Goal: Task Accomplishment & Management: Complete application form

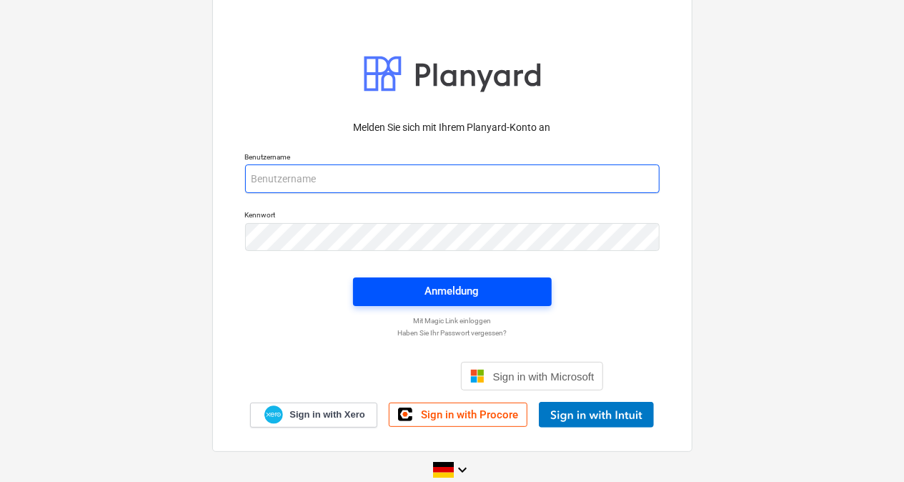
type input "[PERSON_NAME][EMAIL_ADDRESS][DOMAIN_NAME]"
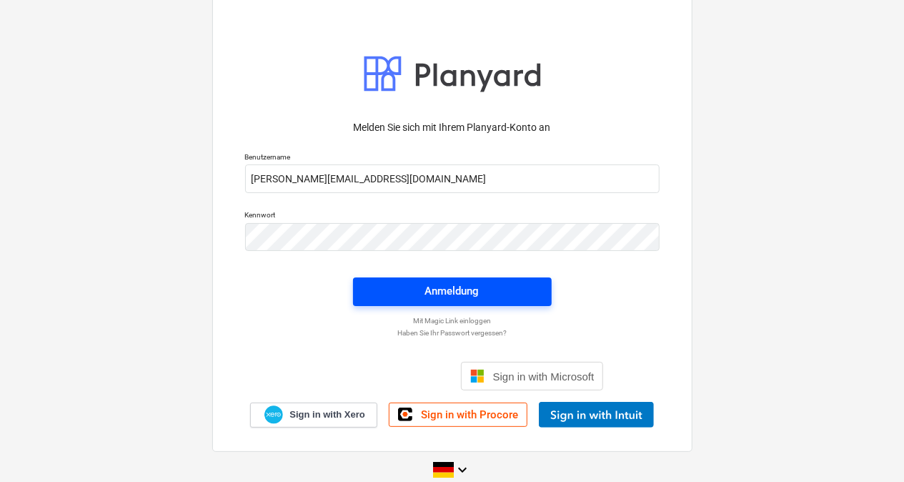
click at [401, 291] on span "Anmeldung" at bounding box center [452, 290] width 164 height 19
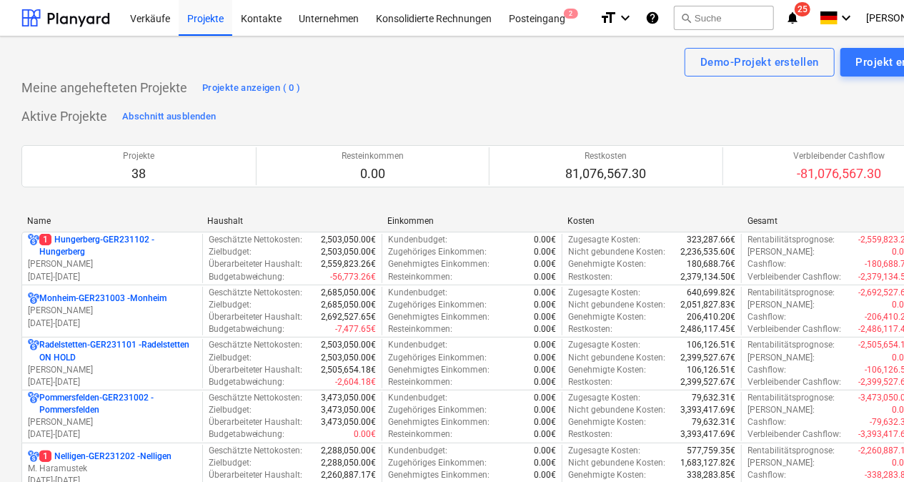
click at [61, 216] on div "Name" at bounding box center [111, 221] width 169 height 10
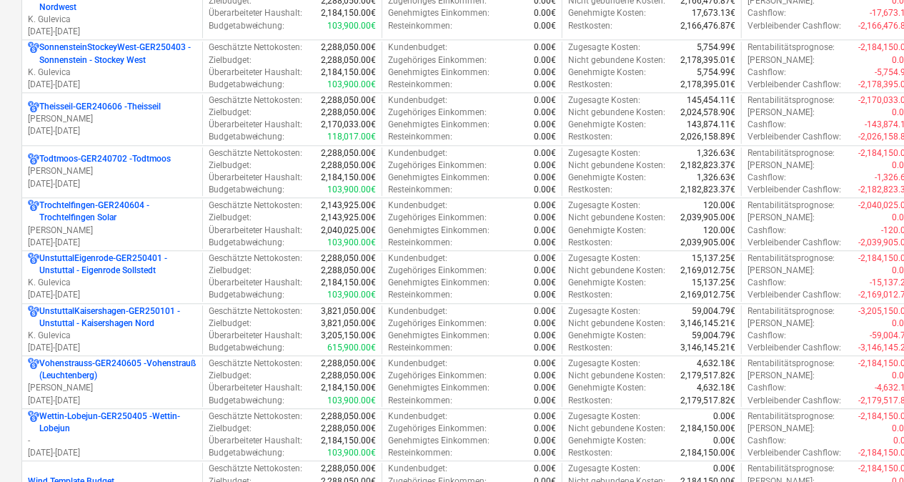
scroll to position [1658, 0]
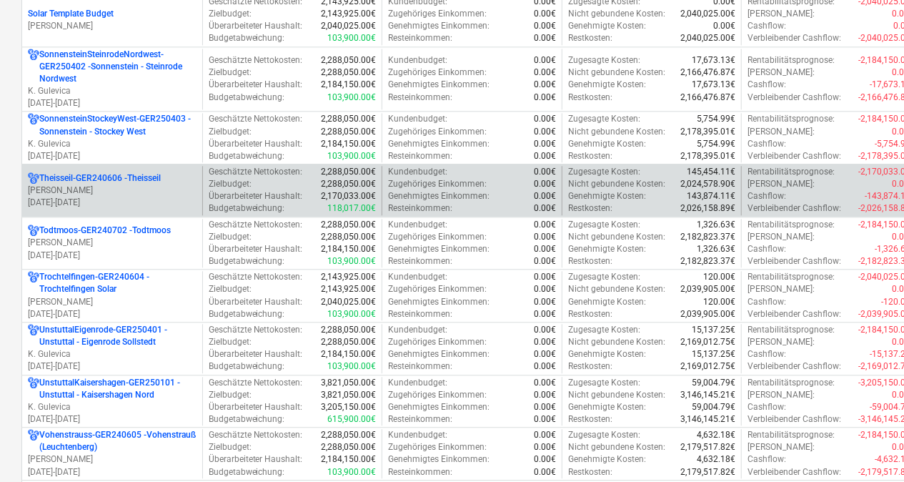
click at [76, 172] on p "Theisseil-GER240606 - Theisseil" at bounding box center [99, 178] width 121 height 12
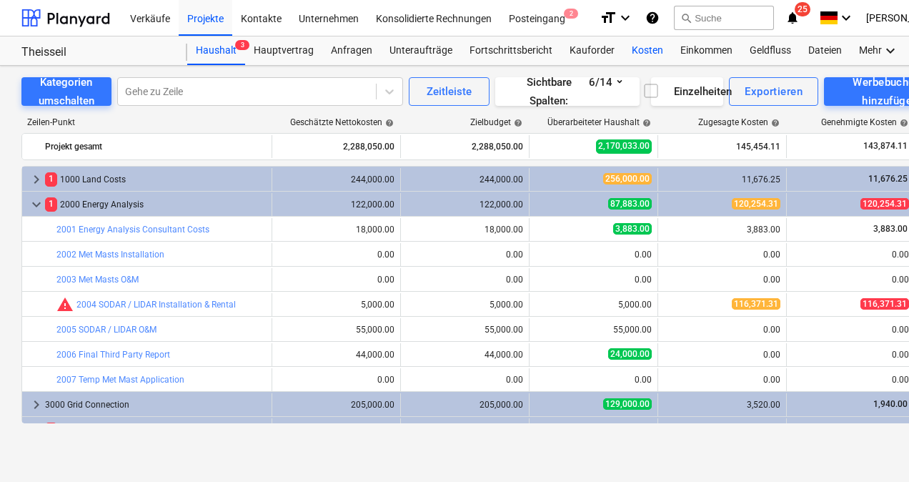
click at [645, 43] on div "Kosten" at bounding box center [647, 50] width 49 height 29
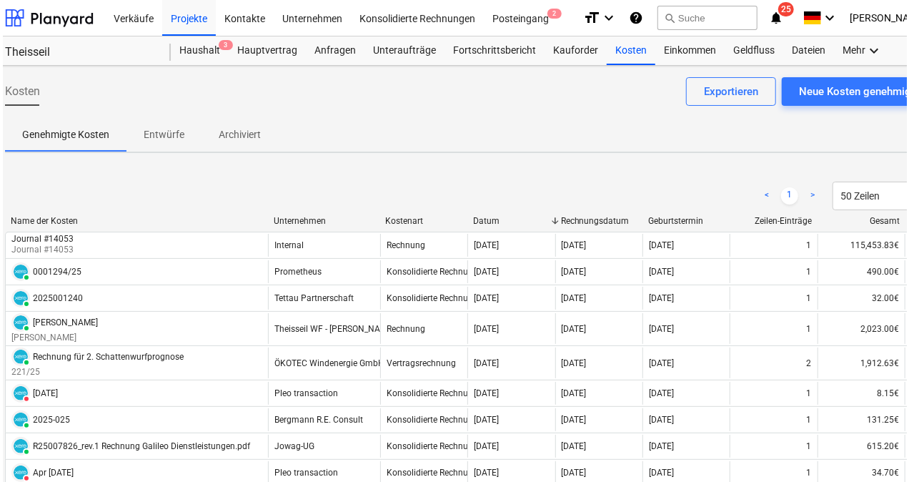
scroll to position [0, 21]
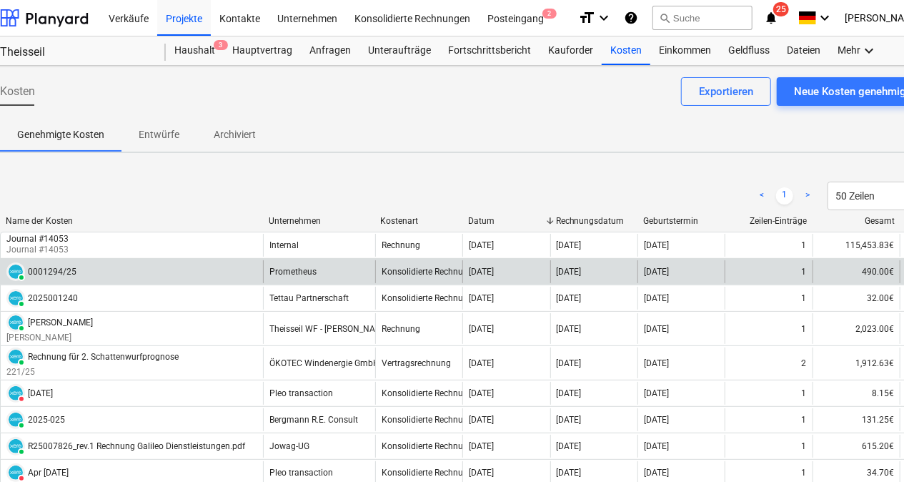
click at [61, 271] on div "0001294/25" at bounding box center [52, 271] width 49 height 10
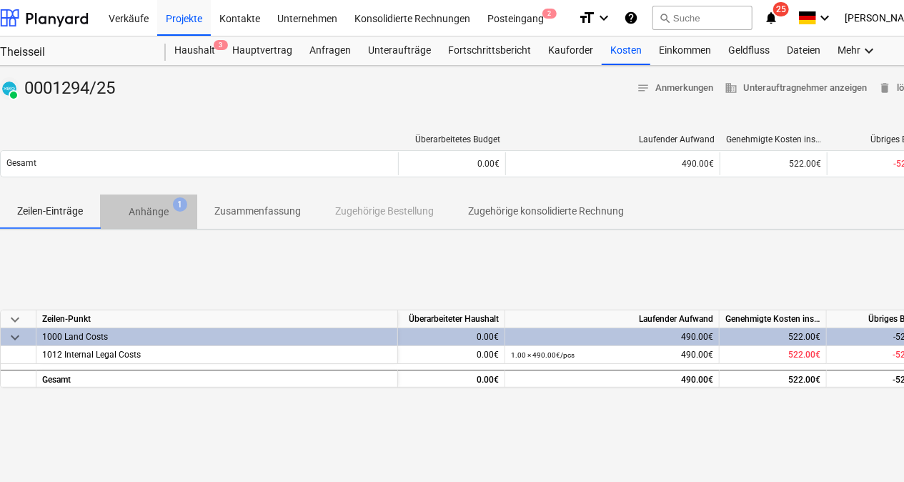
click at [161, 214] on p "Anhänge" at bounding box center [149, 211] width 40 height 15
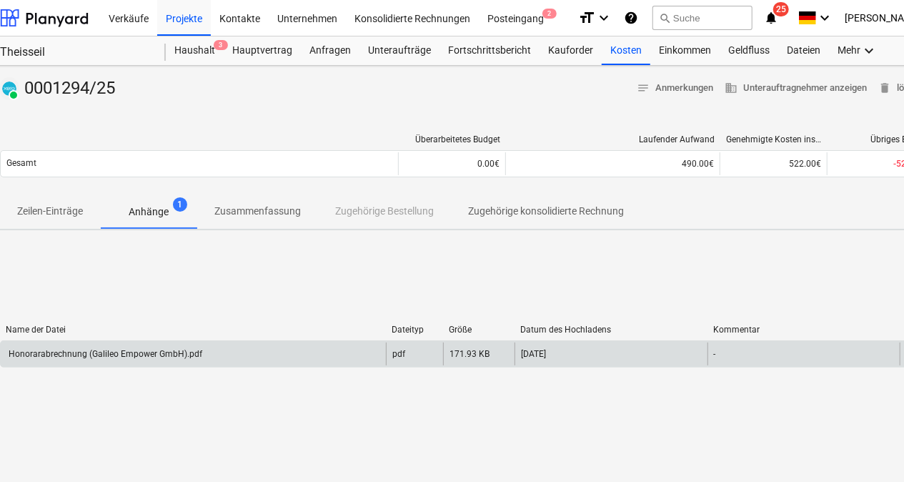
click at [201, 359] on div "Honorarabrechnung (Galileo Empower GmbH).pdf" at bounding box center [193, 353] width 385 height 23
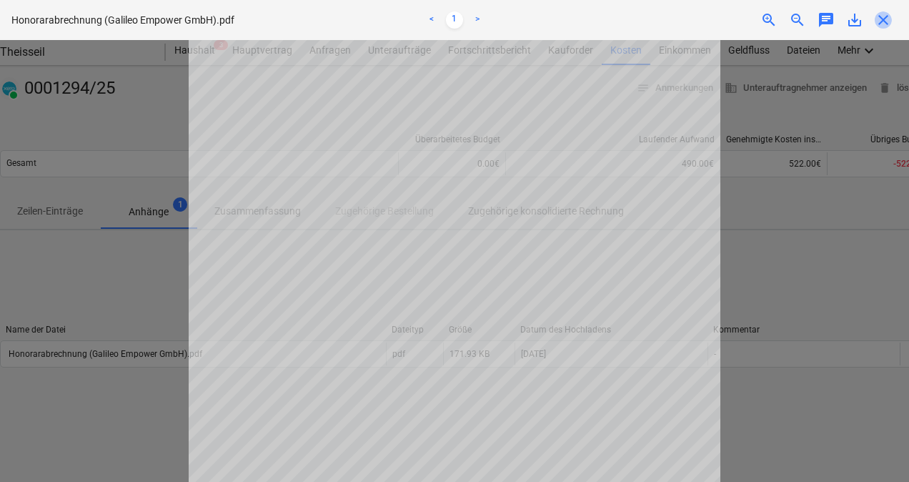
click at [883, 17] on span "close" at bounding box center [882, 19] width 17 height 17
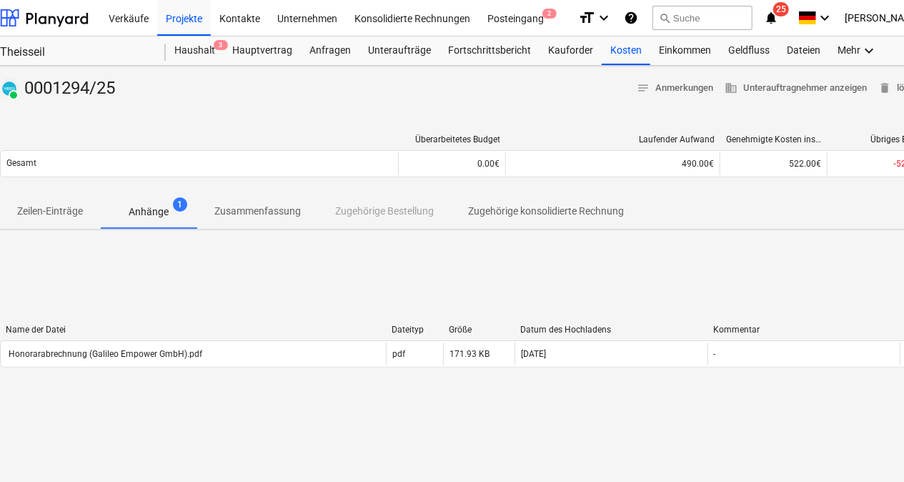
click at [29, 212] on p "Zeilen-Einträge" at bounding box center [50, 211] width 66 height 15
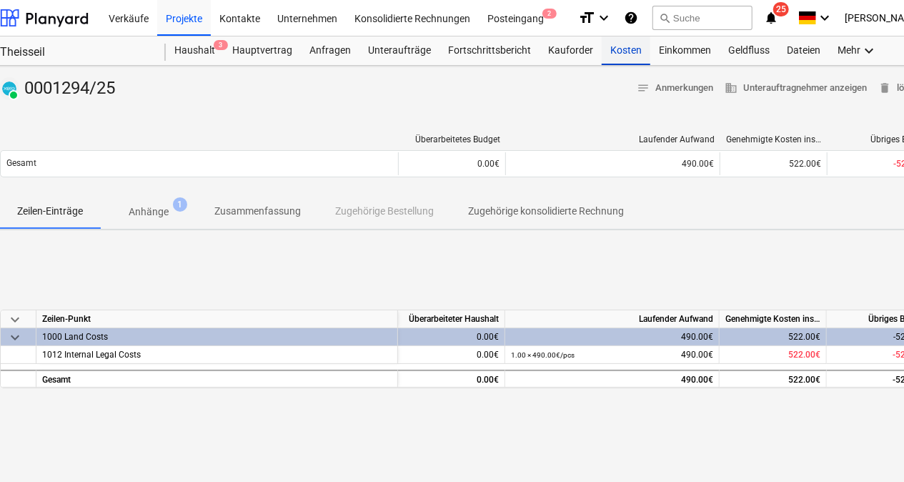
click at [617, 53] on div "Kosten" at bounding box center [626, 50] width 49 height 29
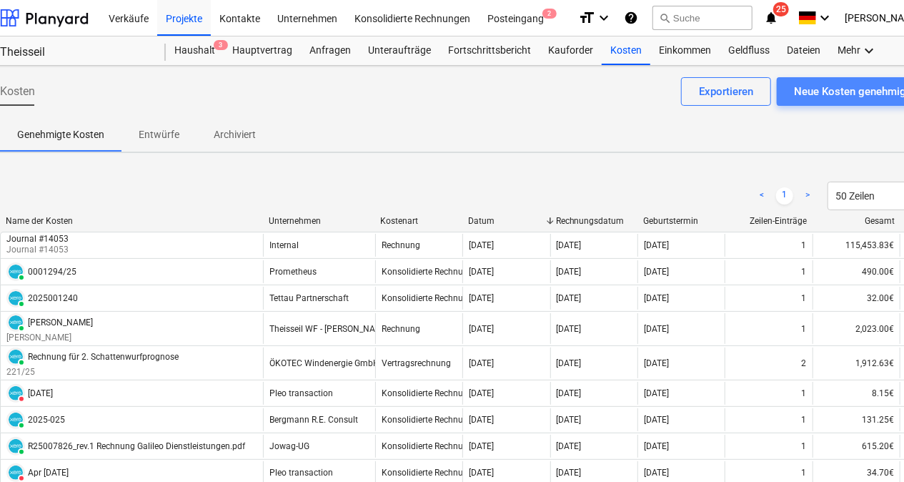
click at [827, 90] on div "Neue Kosten genehmigen" at bounding box center [856, 91] width 124 height 19
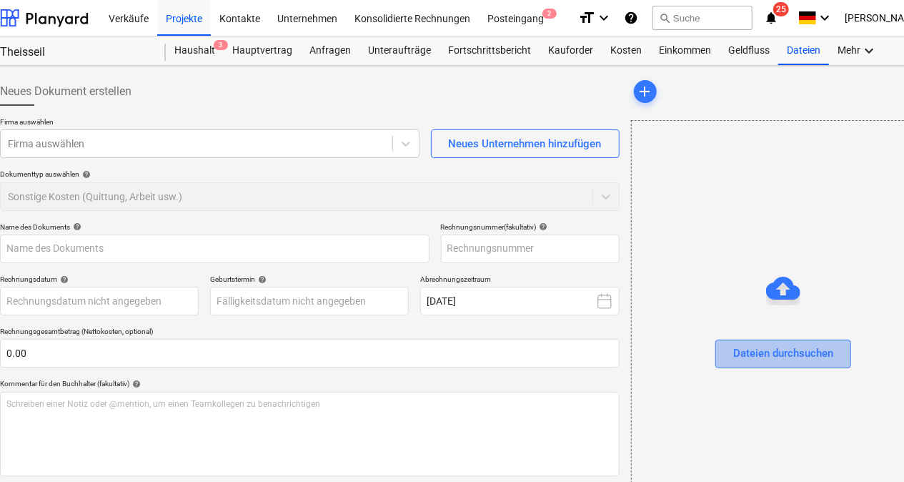
click at [810, 357] on div "Dateien durchsuchen" at bounding box center [783, 353] width 100 height 19
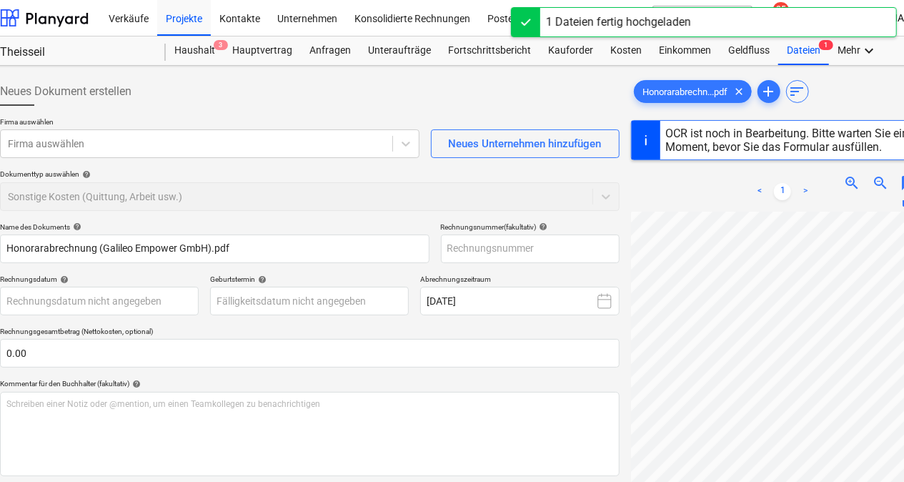
scroll to position [155, 0]
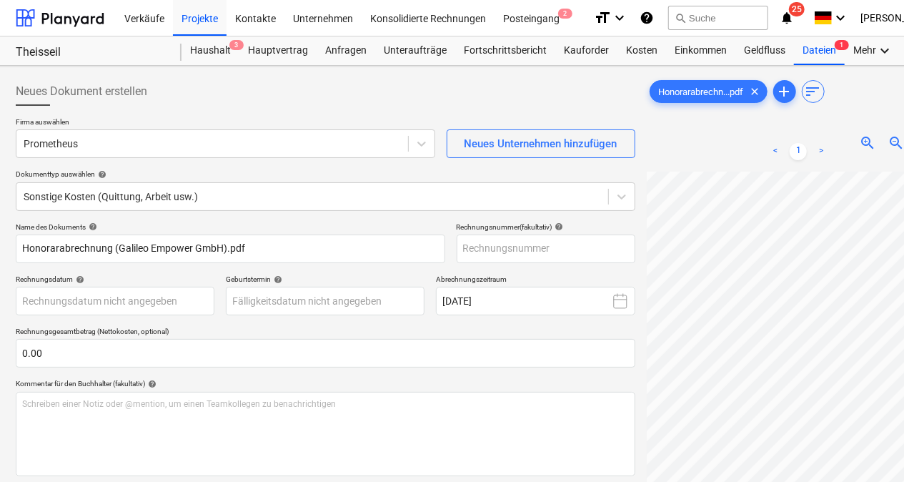
scroll to position [0, 2]
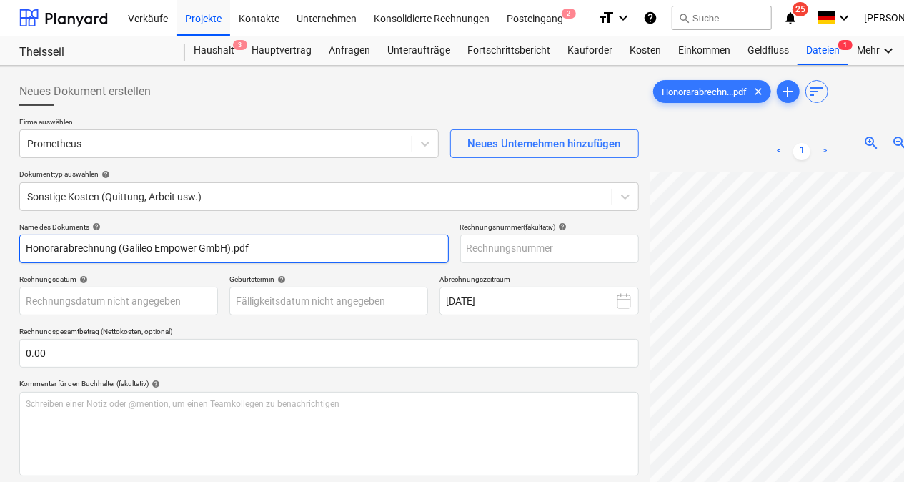
click at [304, 235] on input "Honorarabrechnung (Galileo Empower GmbH).pdf" at bounding box center [233, 248] width 429 height 29
type input "Honorarabrechnung (Galileo Empower GmbH) - [PERSON_NAME]"
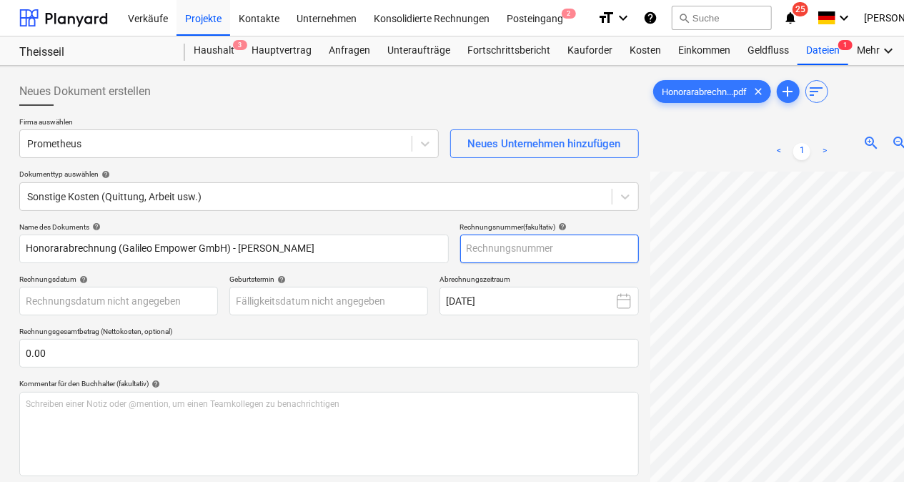
click at [490, 249] on input "text" at bounding box center [549, 248] width 179 height 29
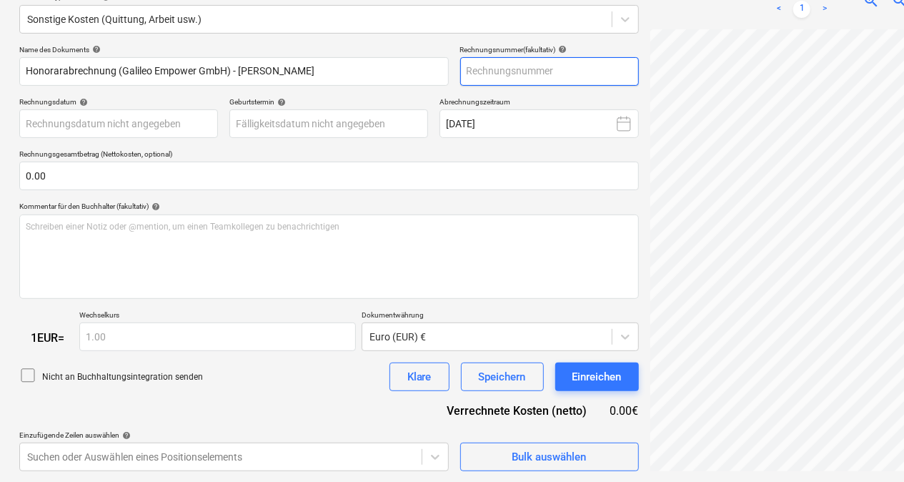
scroll to position [0, 18]
type input "0001455/25"
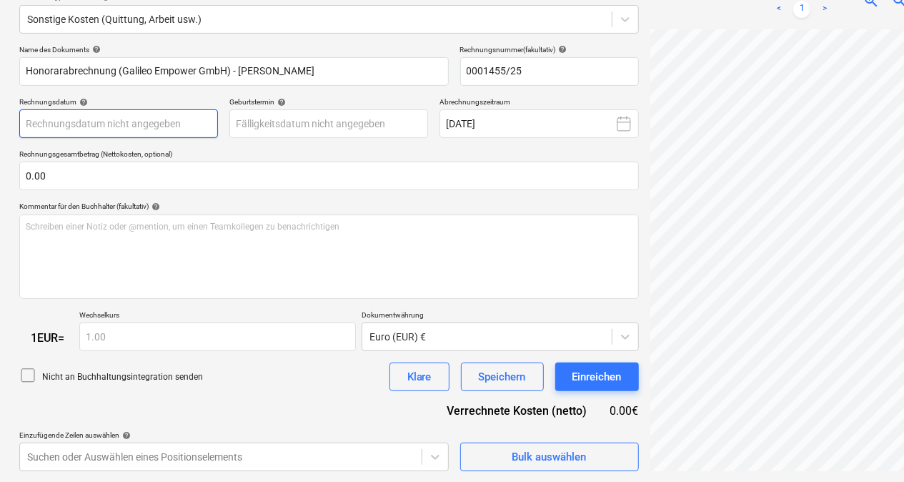
click at [147, 124] on body "Verkäufe Projekte Kontakte Unternehmen Konsolidierte Rechnungen Posteingang 2 f…" at bounding box center [450, 64] width 904 height 482
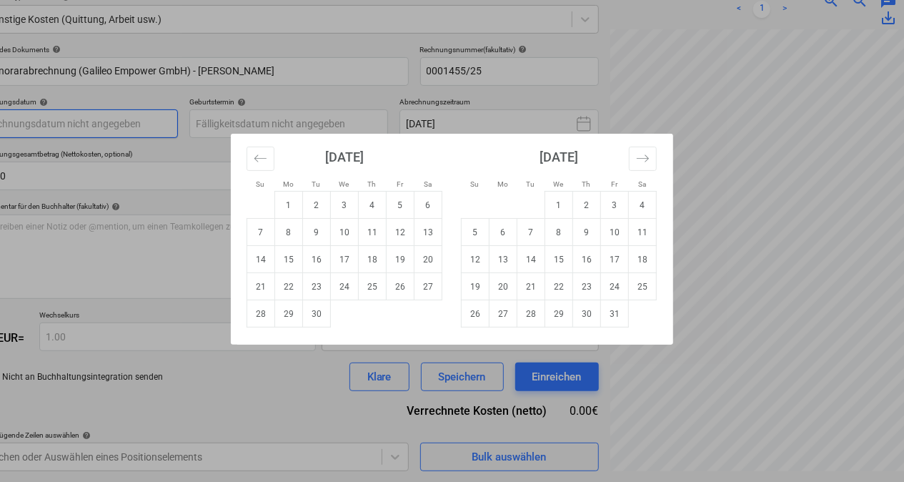
scroll to position [177, 73]
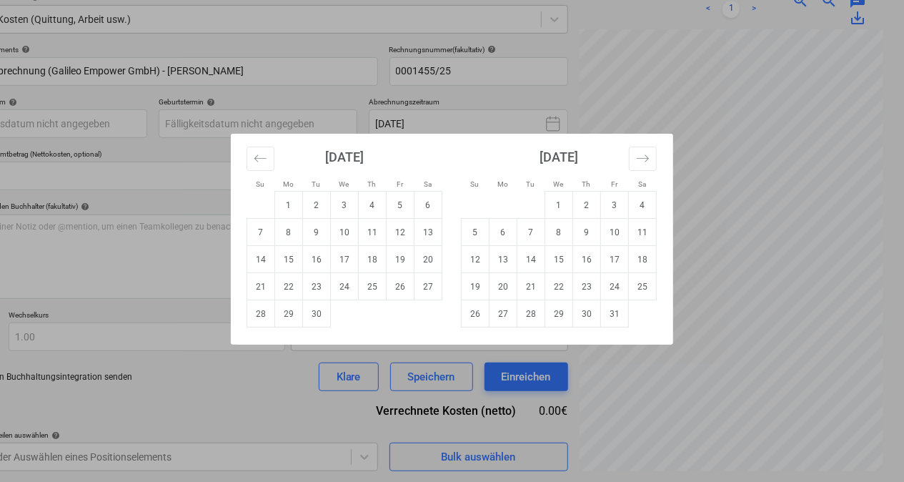
click at [699, 83] on div "Su Mo Tu We Th Fr Sa Su Mo Tu We Th Fr Sa [DATE] 1 2 3 4 5 6 7 8 9 10 11 12 13 …" at bounding box center [452, 241] width 904 height 482
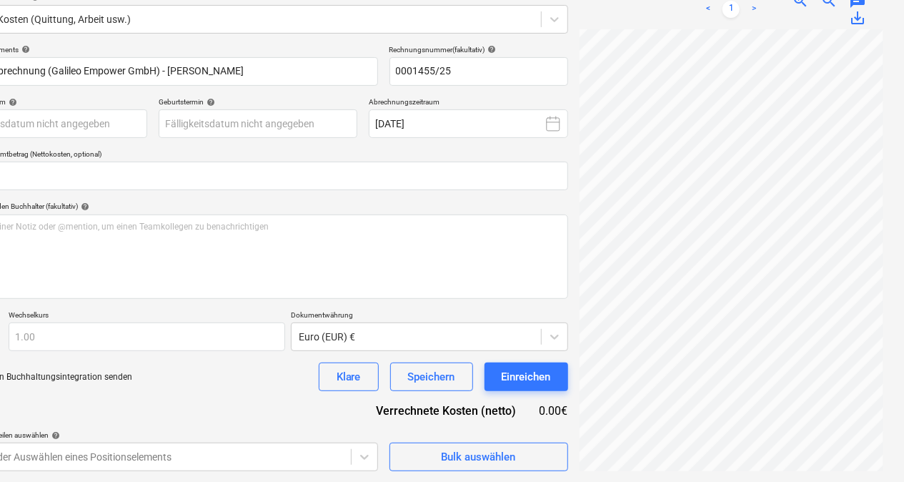
scroll to position [177, 0]
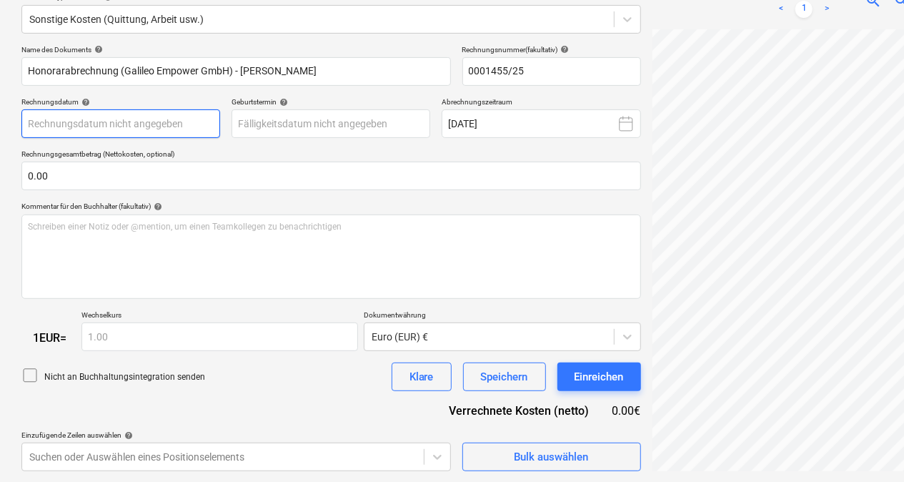
click at [130, 119] on body "Verkäufe Projekte Kontakte Unternehmen Konsolidierte Rechnungen Posteingang 2 f…" at bounding box center [452, 64] width 904 height 482
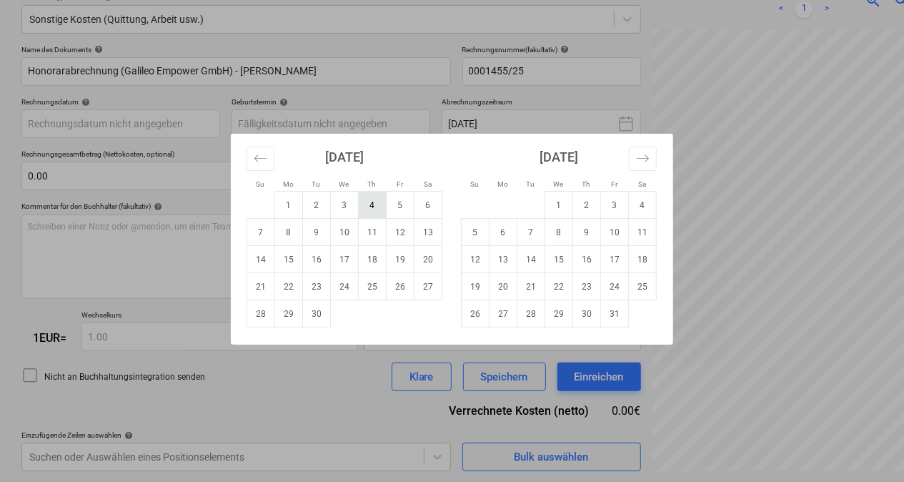
click at [382, 206] on td "4" at bounding box center [373, 204] width 28 height 27
type input "[DATE]"
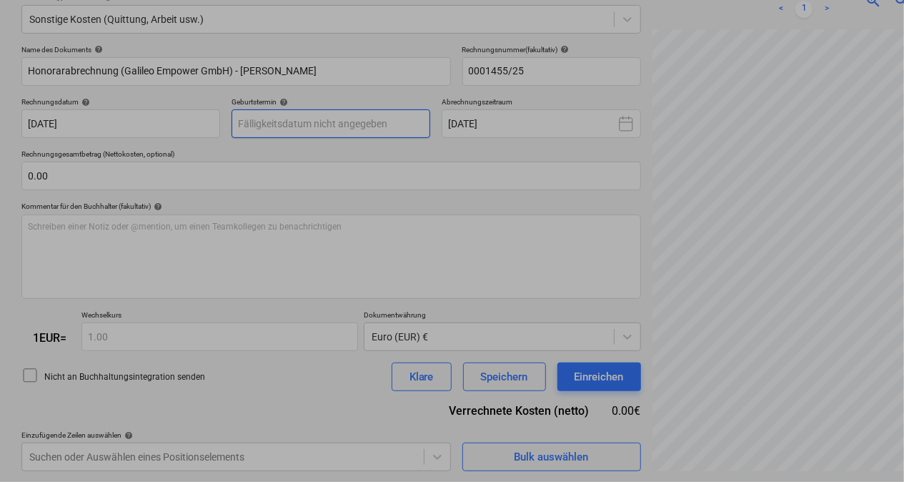
click at [249, 119] on body "Verkäufe Projekte Kontakte Unternehmen Konsolidierte Rechnungen Posteingang 2 f…" at bounding box center [452, 64] width 904 height 482
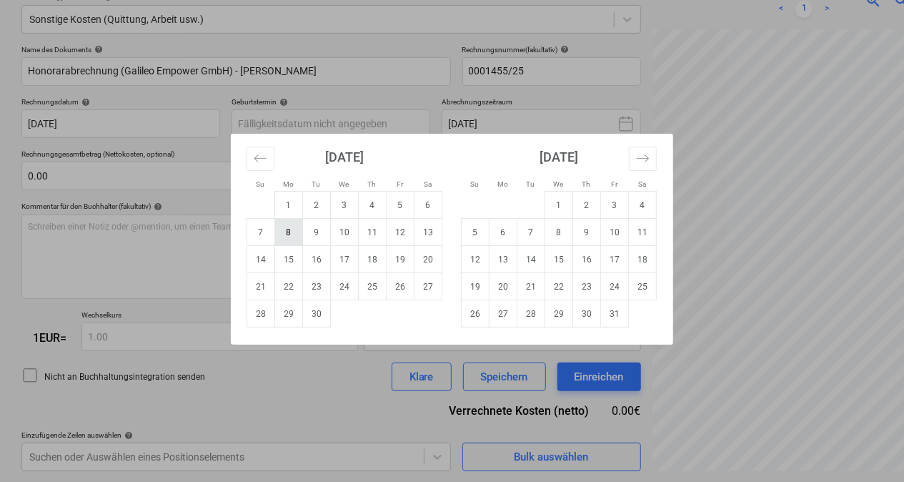
click at [292, 231] on td "8" at bounding box center [289, 232] width 28 height 27
type input "[DATE]"
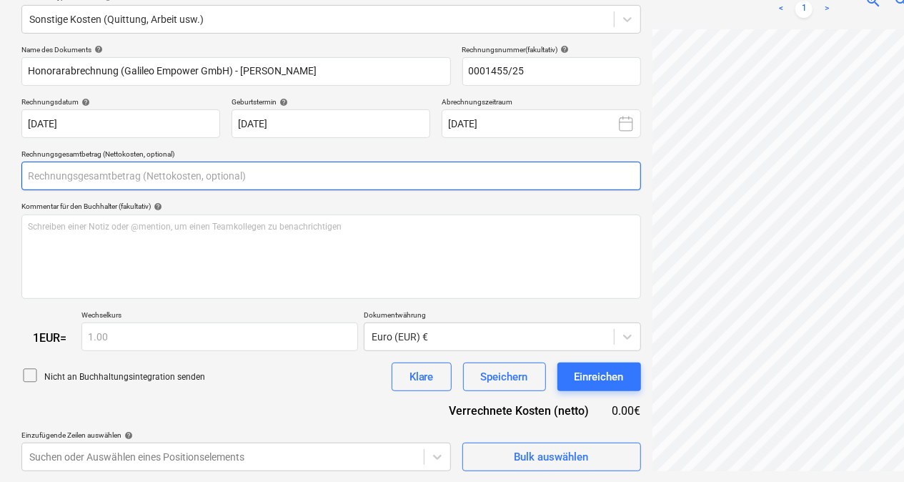
click at [108, 179] on input "text" at bounding box center [330, 175] width 619 height 29
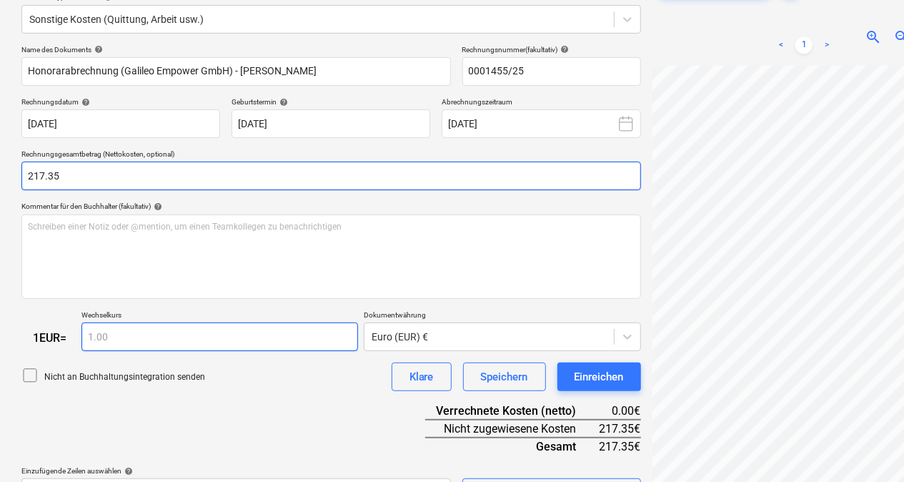
scroll to position [214, 0]
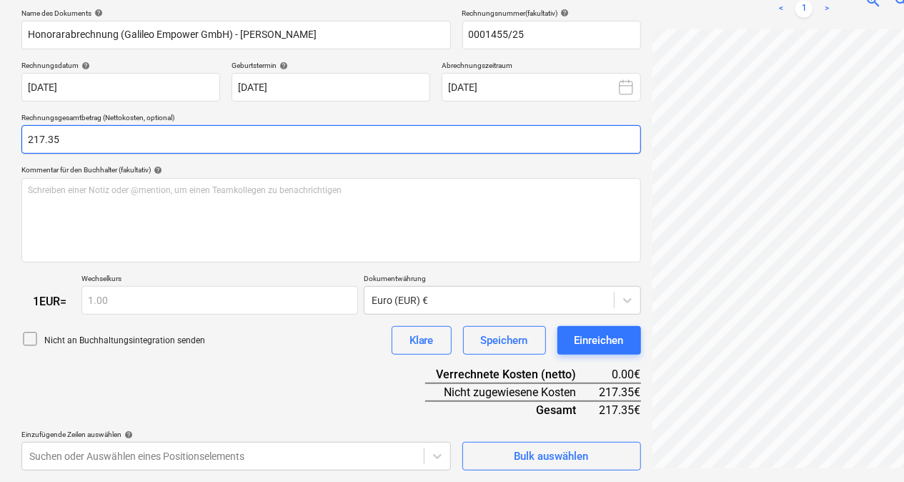
type input "217.35"
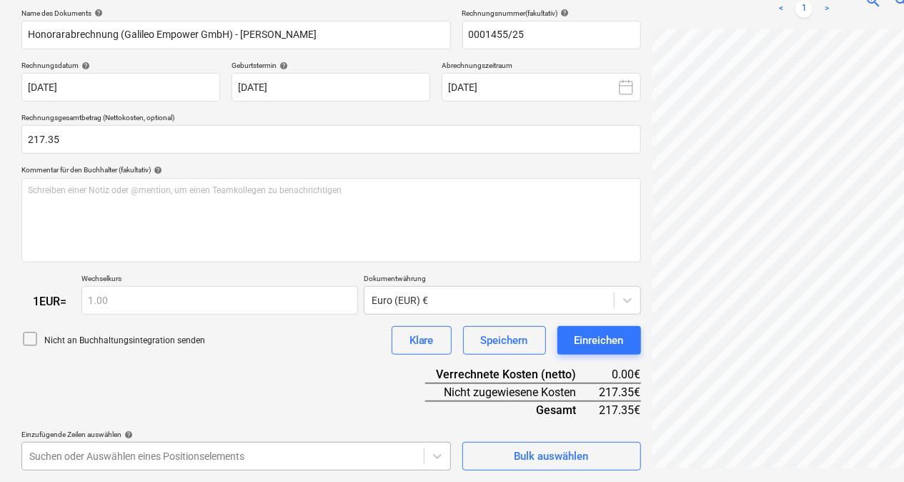
click at [256, 268] on body "Verkäufe Projekte Kontakte Unternehmen Konsolidierte Rechnungen Posteingang 2 f…" at bounding box center [452, 27] width 904 height 482
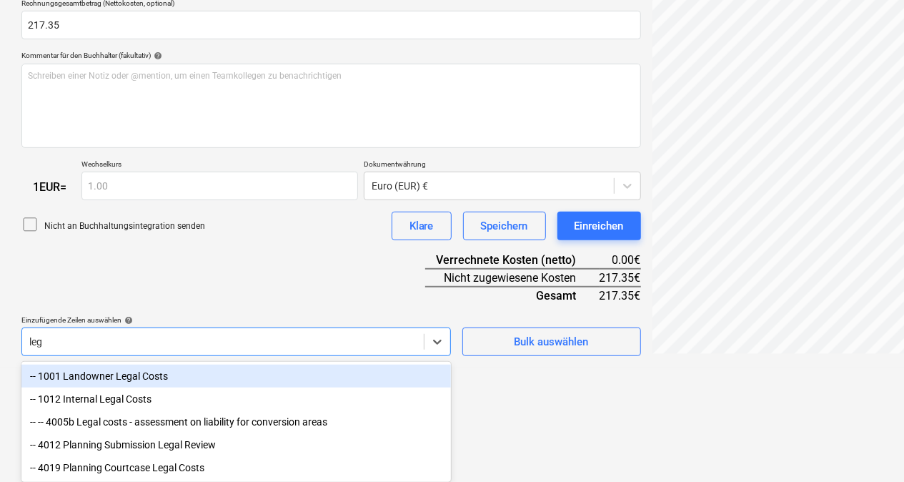
scroll to position [330, 0]
type input "legal"
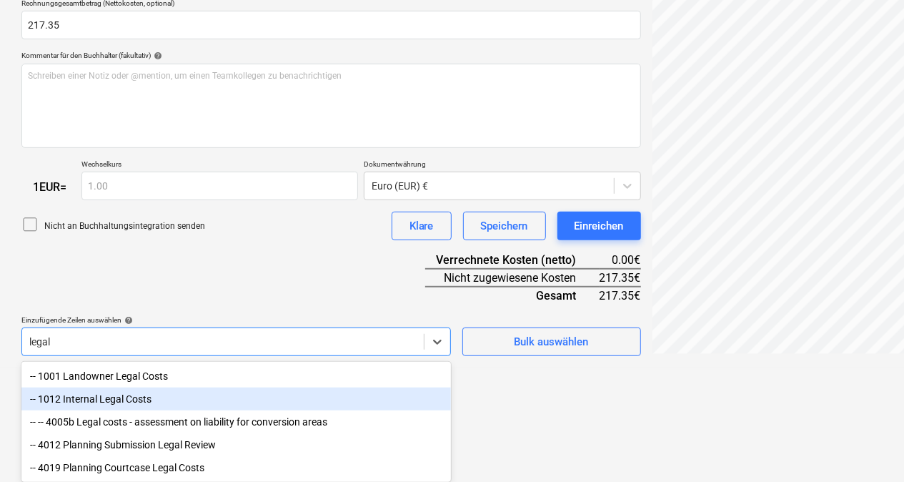
click at [123, 399] on div "-- 1012 Internal Legal Costs" at bounding box center [235, 398] width 429 height 23
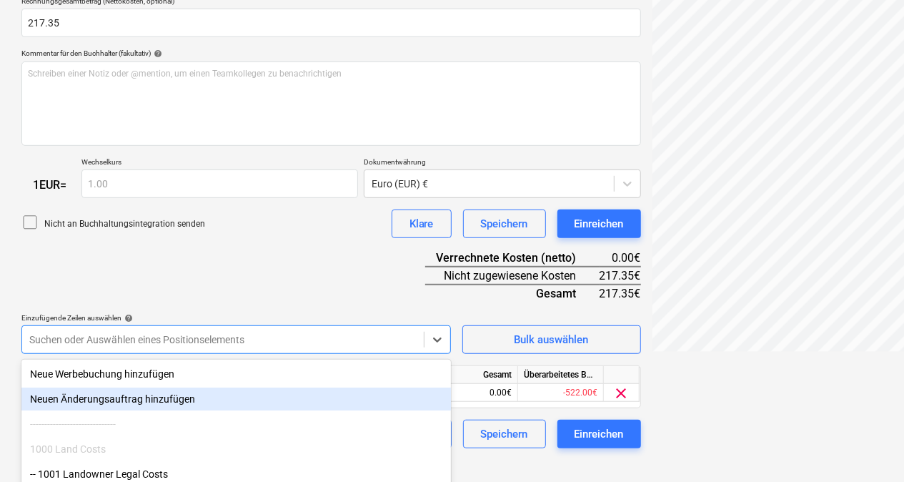
scroll to position [425, 0]
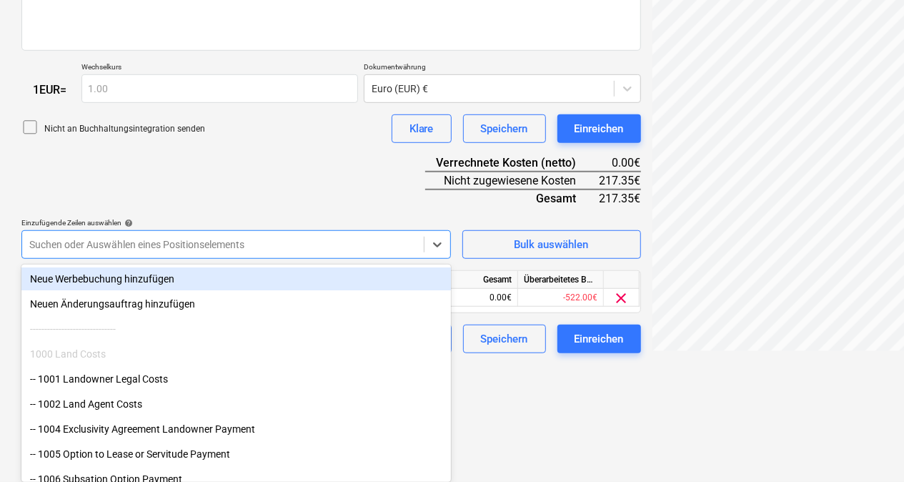
click at [269, 177] on div "Name des Dokuments help Honorarabrechnung (Galileo Empower GmbH) - [PERSON_NAME…" at bounding box center [330, 75] width 619 height 557
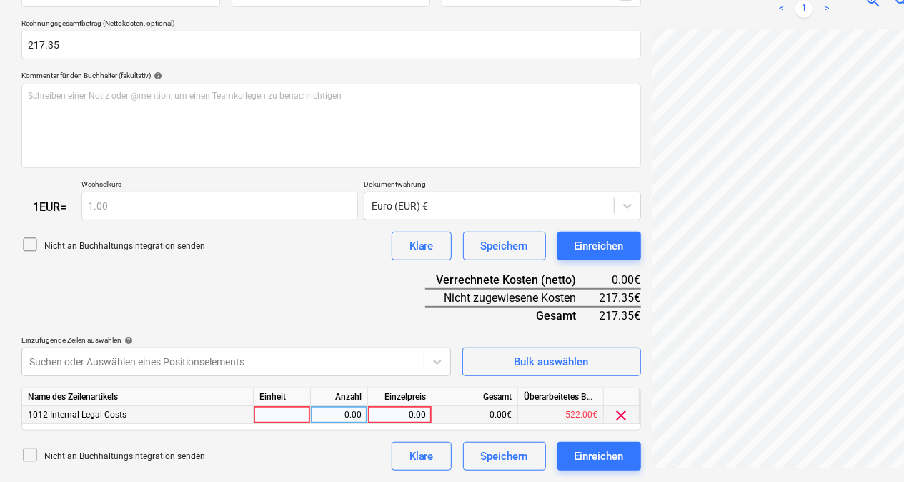
click at [285, 413] on div at bounding box center [282, 415] width 57 height 18
type input "pcs"
type input "217.35"
click at [259, 291] on div "Name des Dokuments help Honorarabrechnung (Galileo Empower GmbH) - [PERSON_NAME…" at bounding box center [330, 192] width 619 height 557
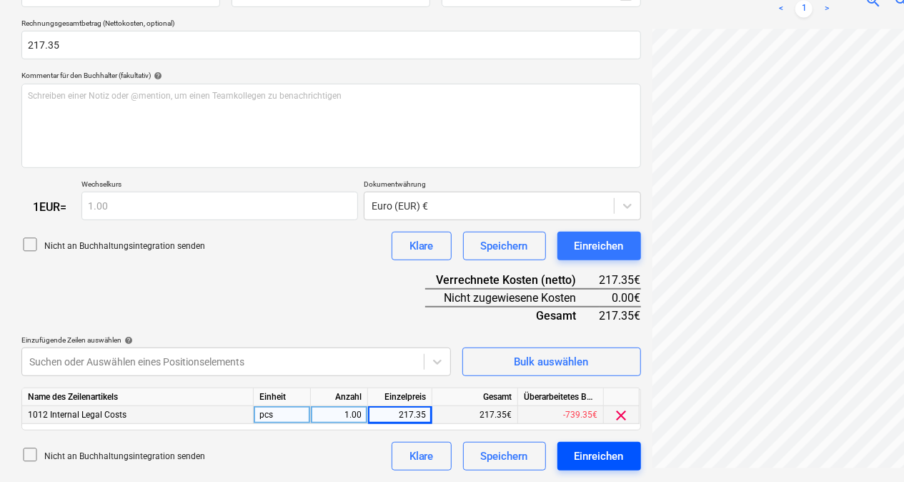
click at [578, 453] on div "Einreichen" at bounding box center [598, 456] width 49 height 19
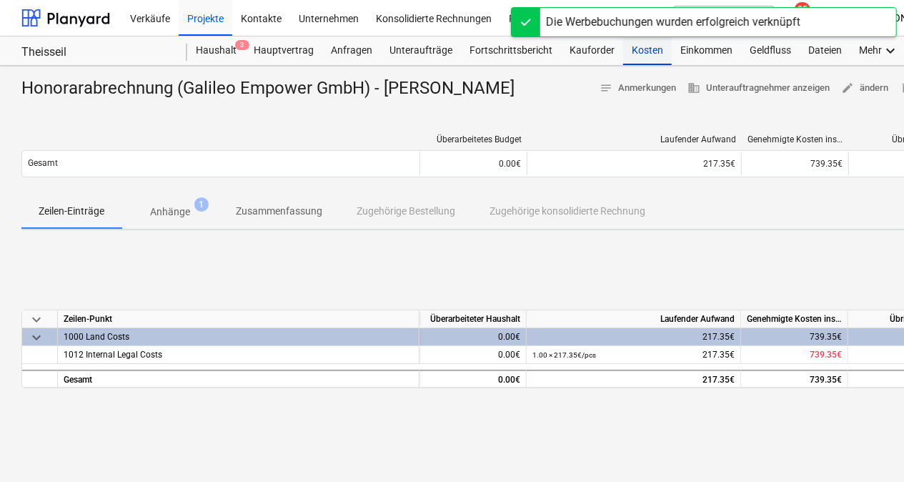
click at [639, 56] on div "Kosten" at bounding box center [647, 50] width 49 height 29
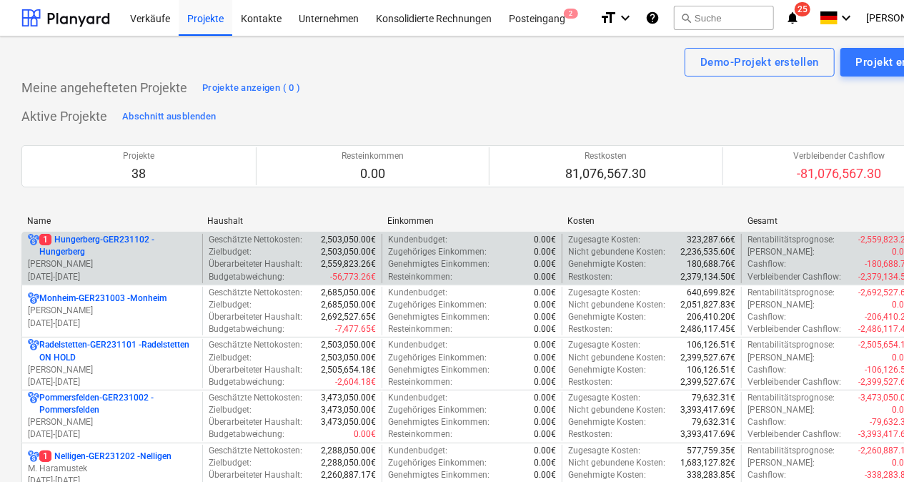
drag, startPoint x: 70, startPoint y: 214, endPoint x: 78, endPoint y: 280, distance: 66.2
click at [70, 216] on div "Name" at bounding box center [111, 221] width 169 height 10
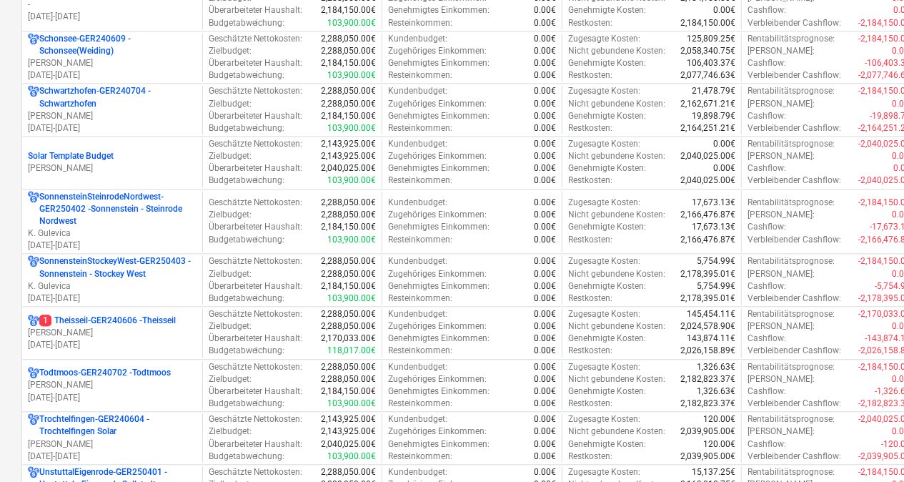
scroll to position [1685, 0]
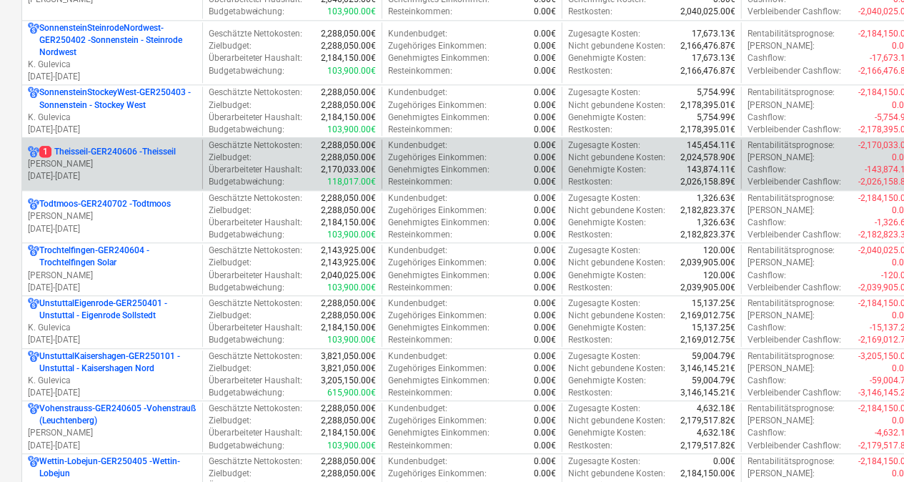
click at [109, 146] on p "1 Theisseil-GER240606 - Theisseil" at bounding box center [107, 152] width 136 height 12
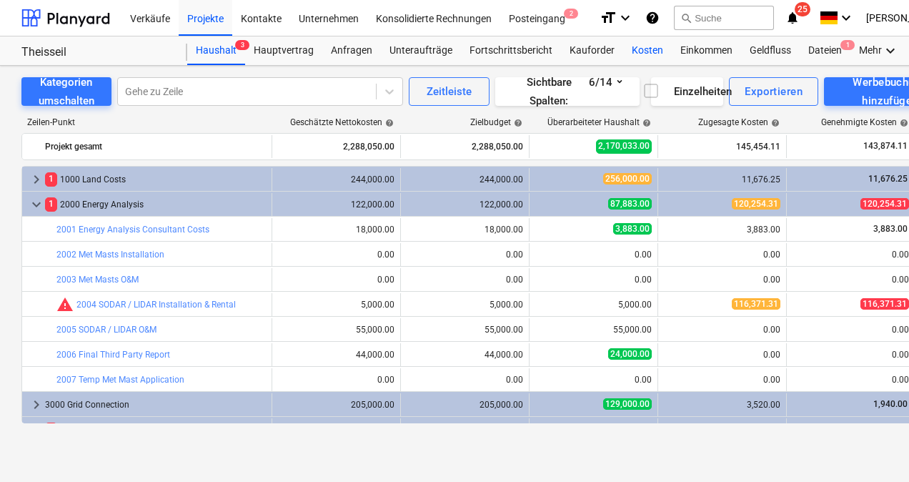
click at [642, 49] on div "Kosten" at bounding box center [647, 50] width 49 height 29
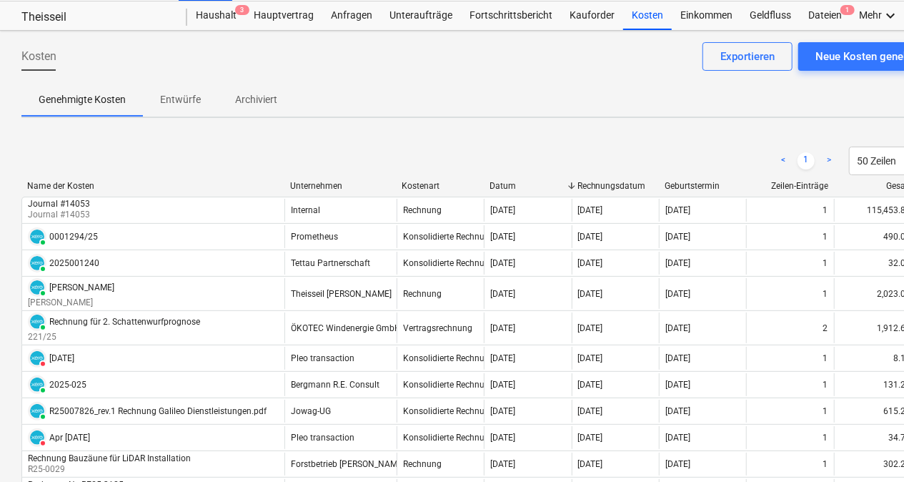
scroll to position [35, 0]
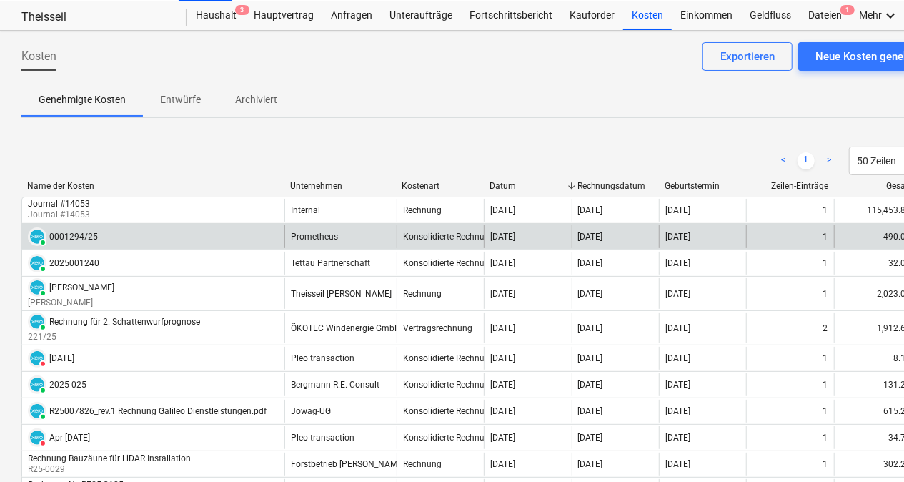
click at [72, 231] on div "0001294/25" at bounding box center [73, 236] width 49 height 10
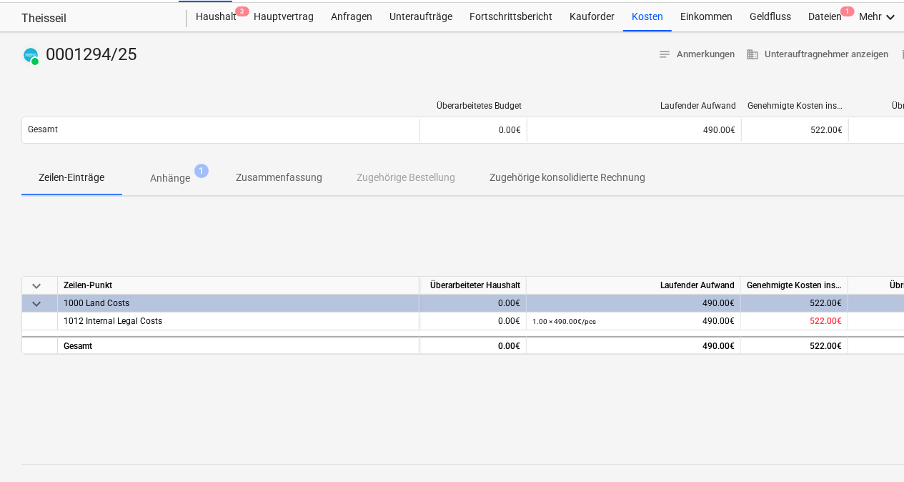
scroll to position [34, 0]
